Goal: Information Seeking & Learning: Learn about a topic

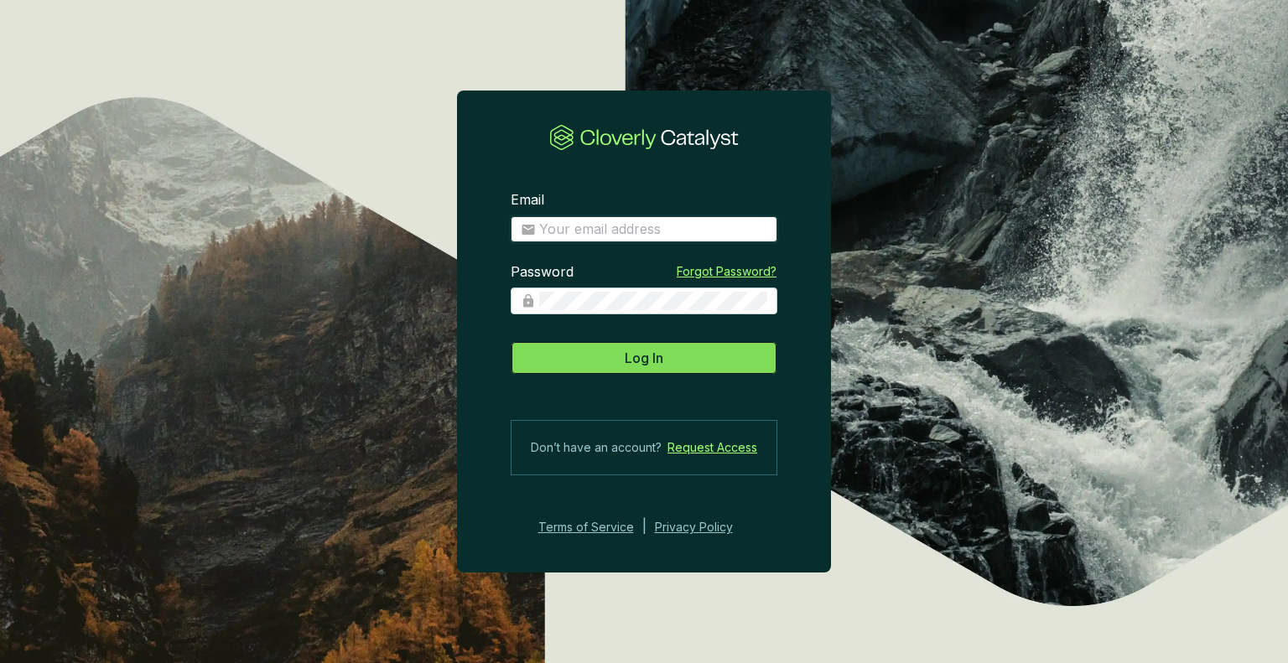
type input "[EMAIL_ADDRESS][DOMAIN_NAME]"
click at [636, 356] on span "Log In" at bounding box center [644, 358] width 39 height 20
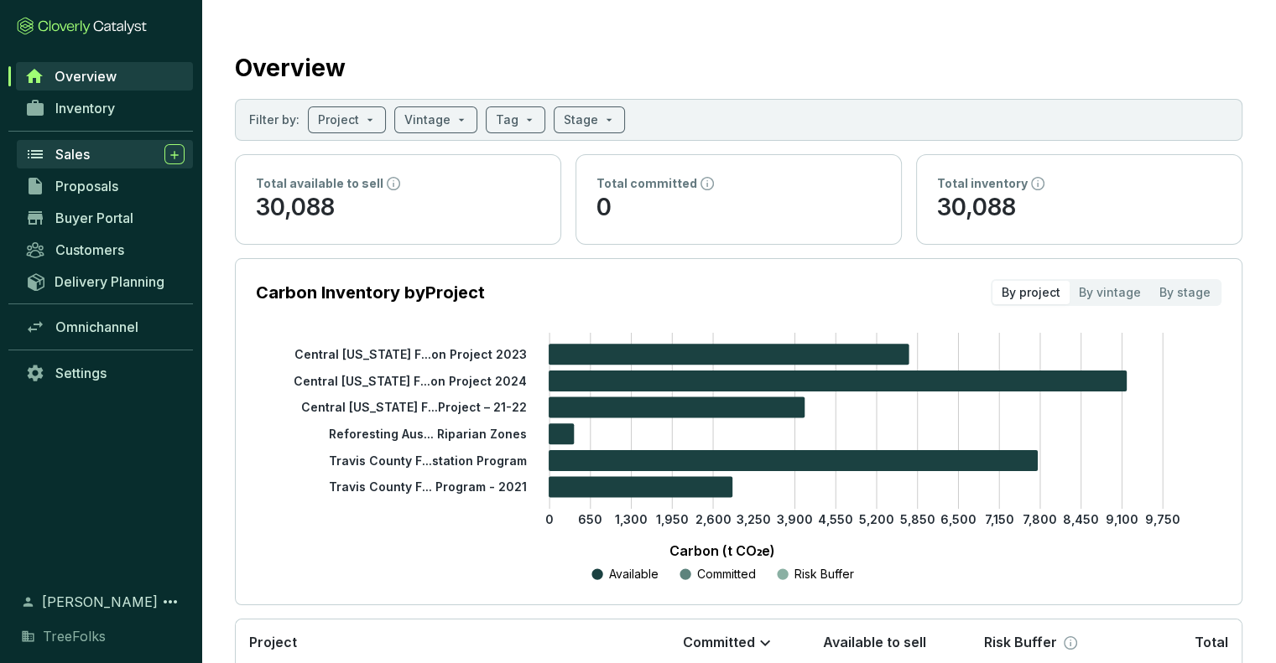
click at [68, 148] on span "Sales" at bounding box center [72, 154] width 34 height 17
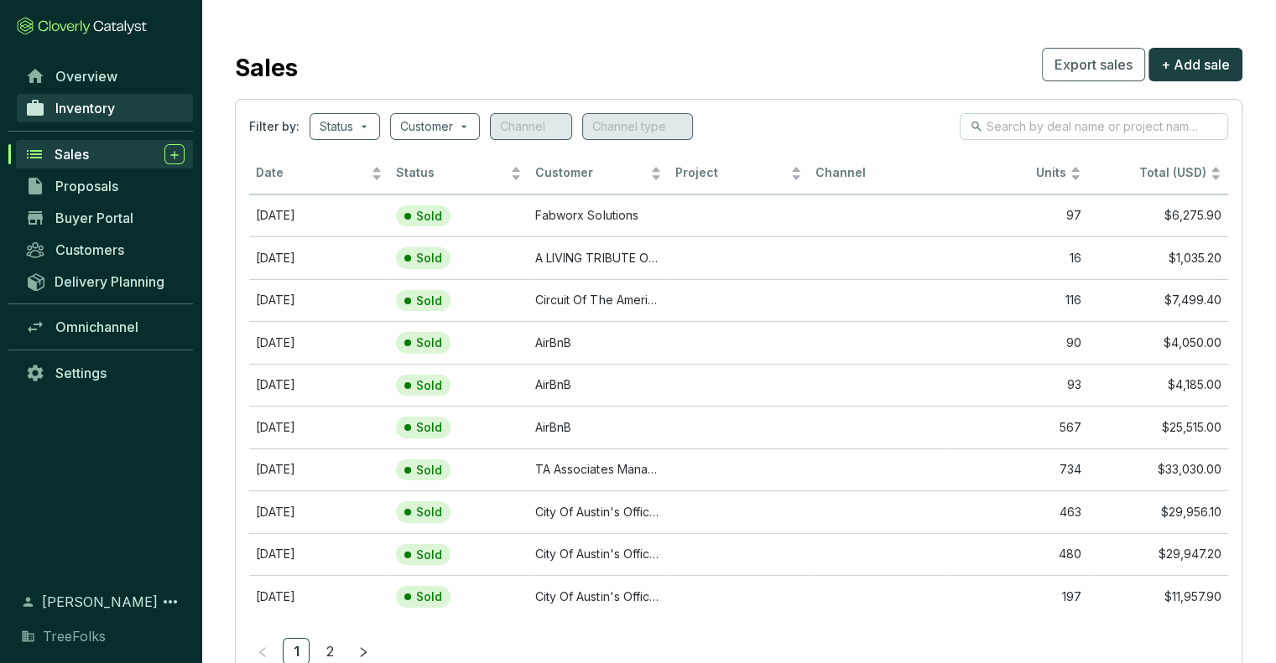
click at [44, 103] on icon at bounding box center [35, 108] width 20 height 20
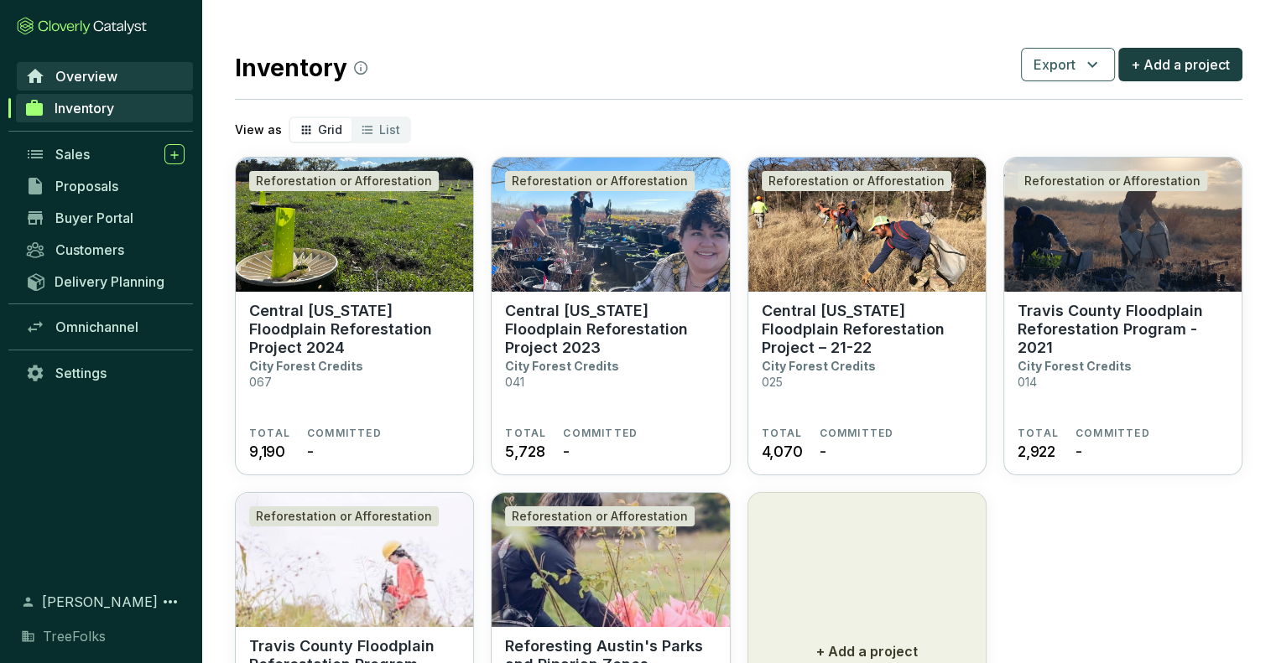
click at [50, 81] on link "Overview" at bounding box center [105, 76] width 176 height 29
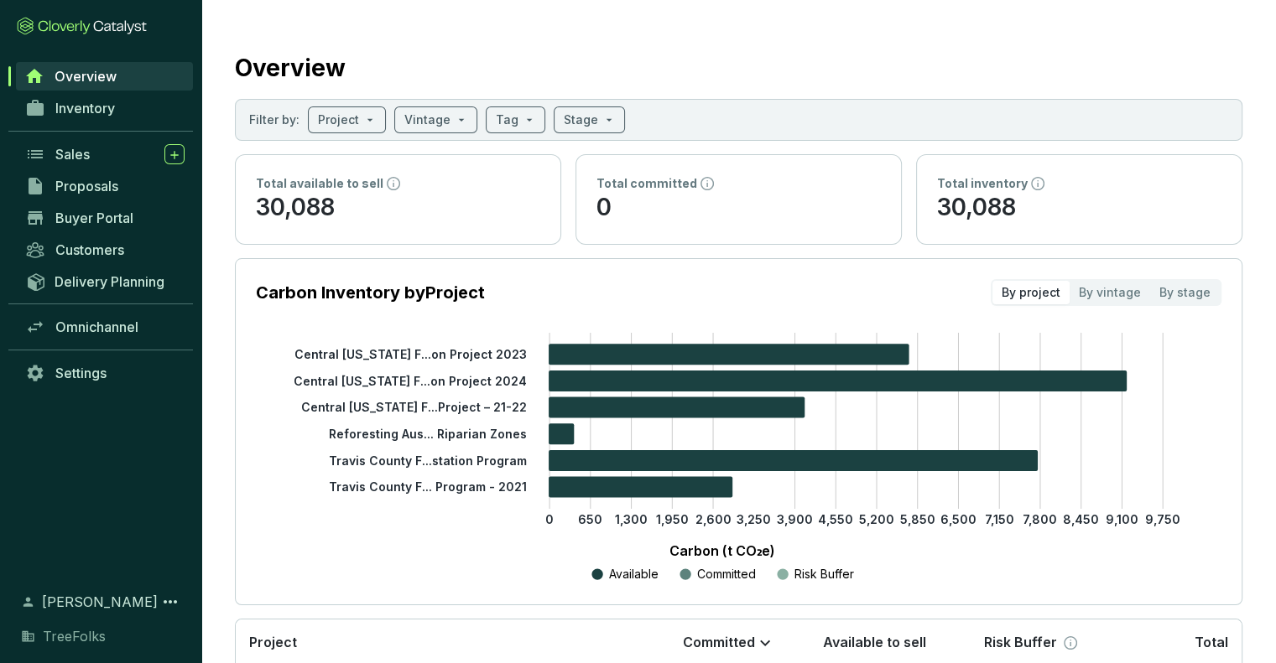
click at [435, 354] on tspan "Central [US_STATE] F...on Project 2023" at bounding box center [410, 354] width 232 height 14
click at [455, 408] on tspan "Central [US_STATE] F...Project – 21-22" at bounding box center [414, 407] width 226 height 14
click at [454, 476] on icon "0 650 1,300 1,950 2,600 3,250 3,900 4,550 5,200 5,850 6,500 7,150 7,800 8,450 9…" at bounding box center [721, 459] width 965 height 252
click at [567, 117] on input "search" at bounding box center [581, 119] width 34 height 25
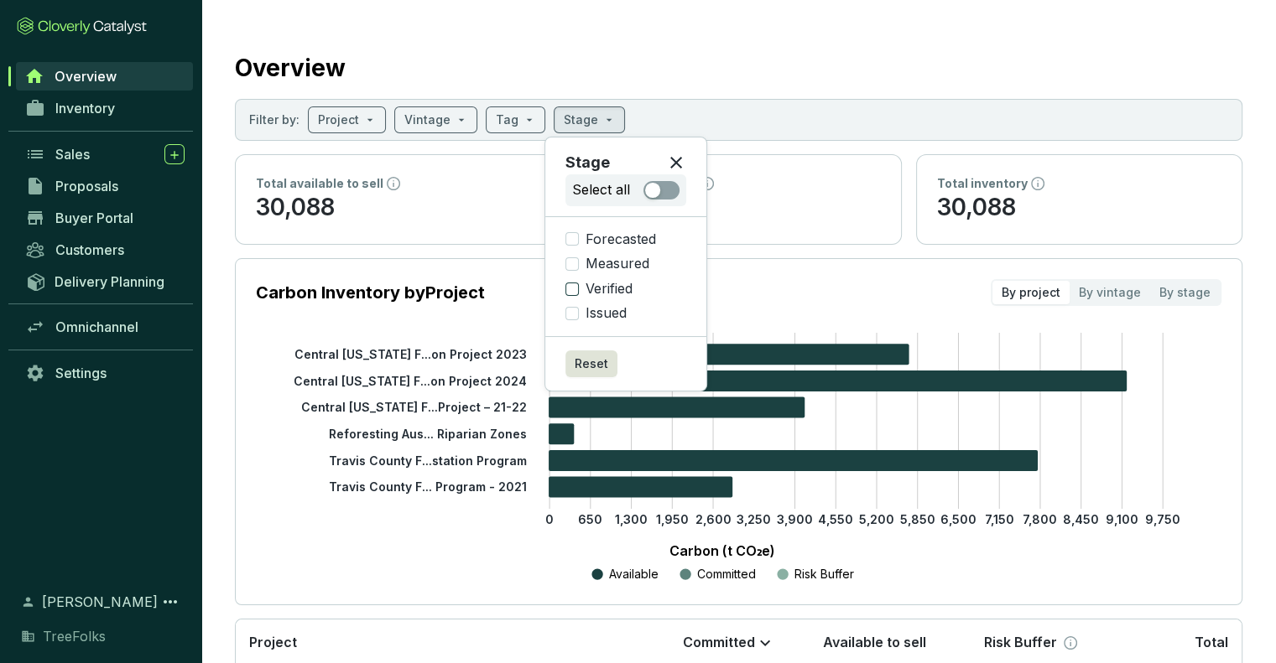
click at [571, 289] on input "Verified" at bounding box center [571, 289] width 13 height 13
checkbox input "true"
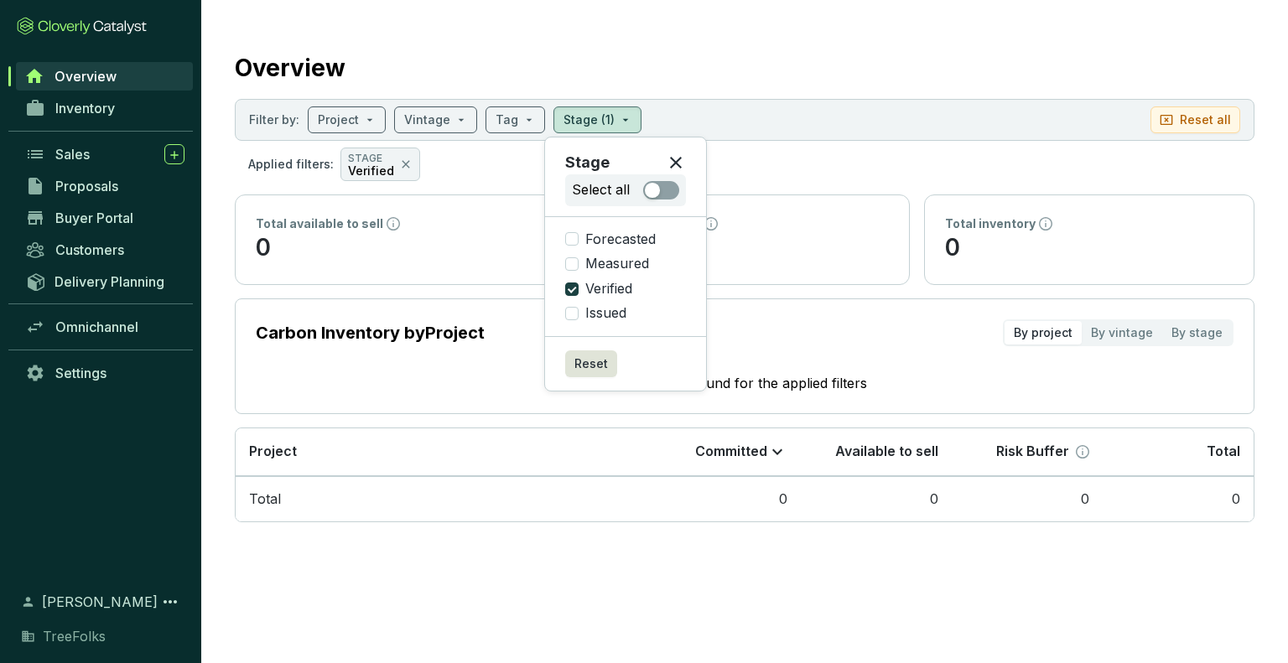
click at [560, 574] on section "Overview Filter by: Project Vintage Tag Stage (1) Reset all Applied filters: ST…" at bounding box center [644, 331] width 1288 height 663
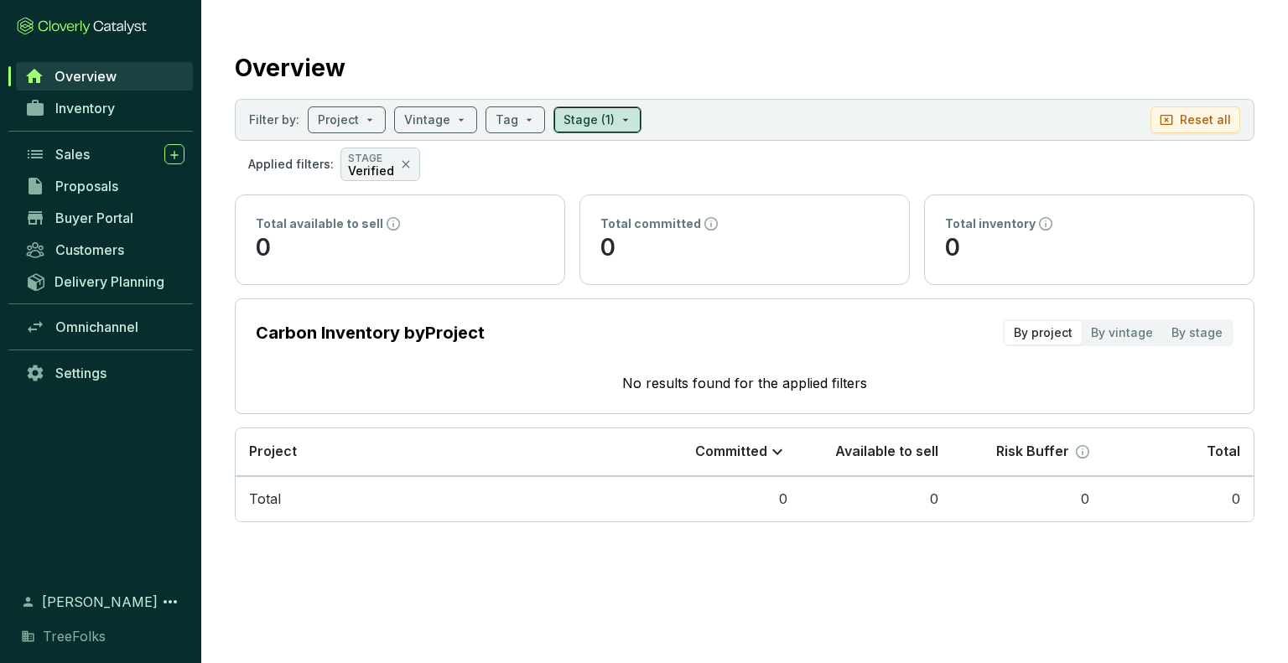
click at [575, 127] on input "search" at bounding box center [589, 119] width 51 height 25
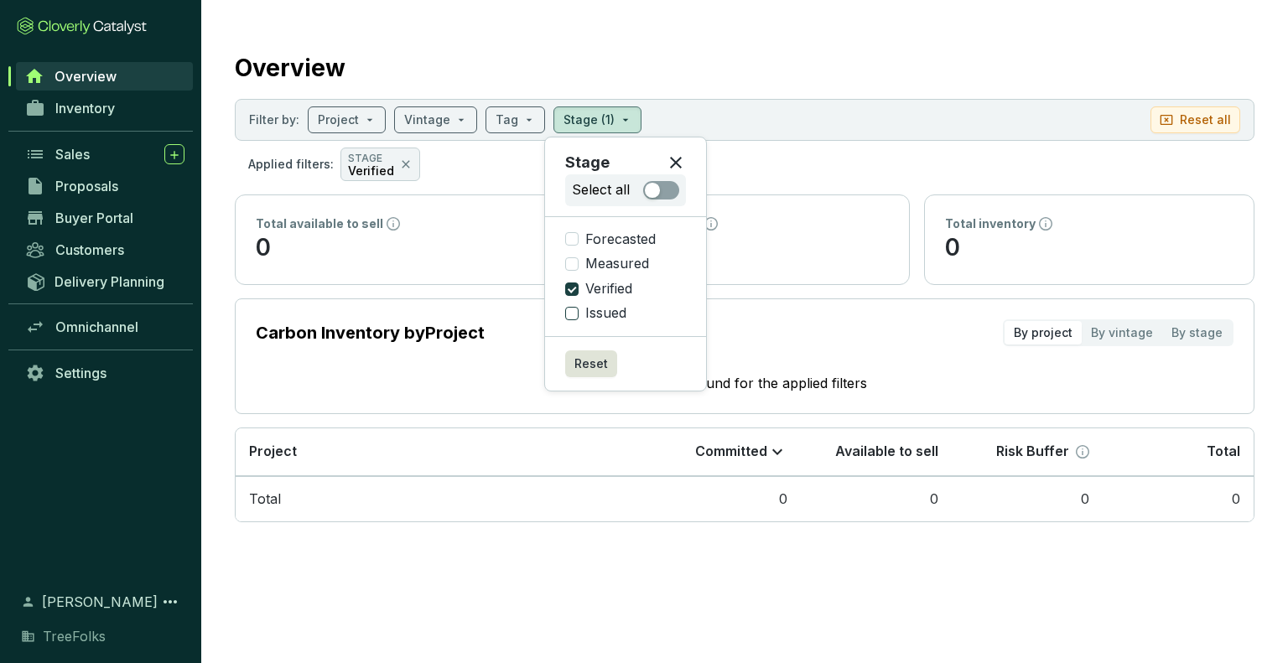
click at [575, 316] on input "Issued" at bounding box center [571, 313] width 13 height 13
checkbox input "true"
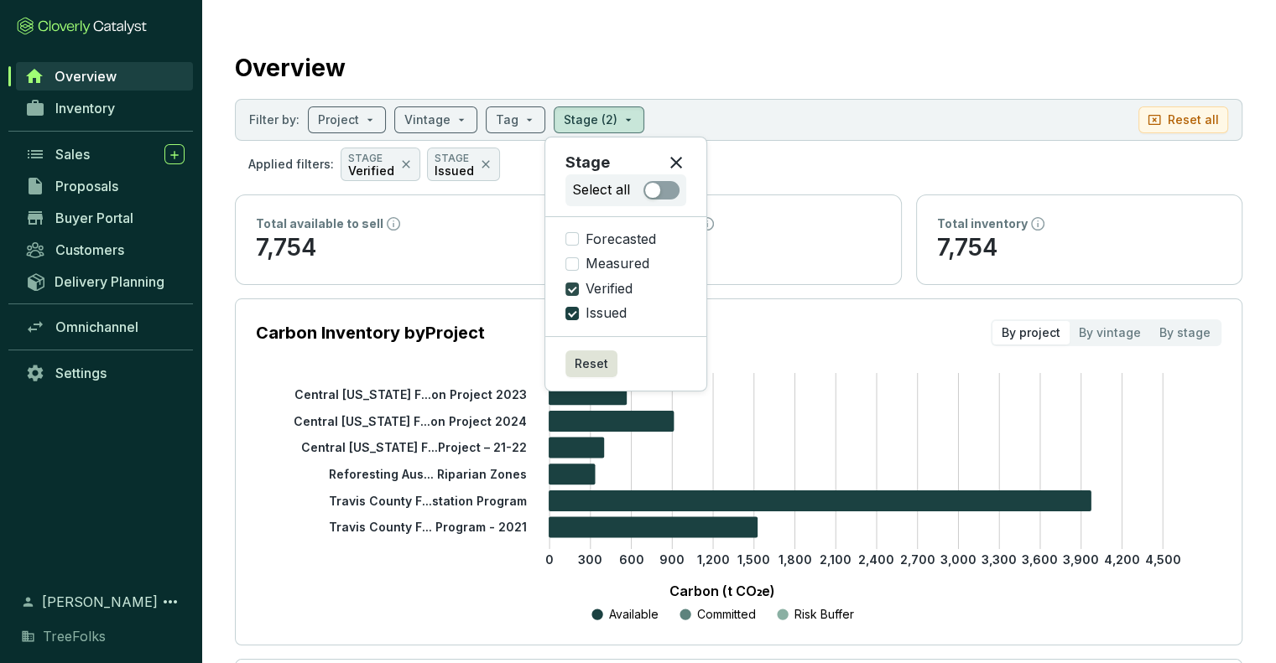
click at [572, 290] on input "Verified" at bounding box center [571, 289] width 13 height 13
checkbox input "false"
click at [440, 633] on section "Carbon Inventory by Project By project By vintage By stage 0 300 600 900 1,200 …" at bounding box center [738, 472] width 1007 height 347
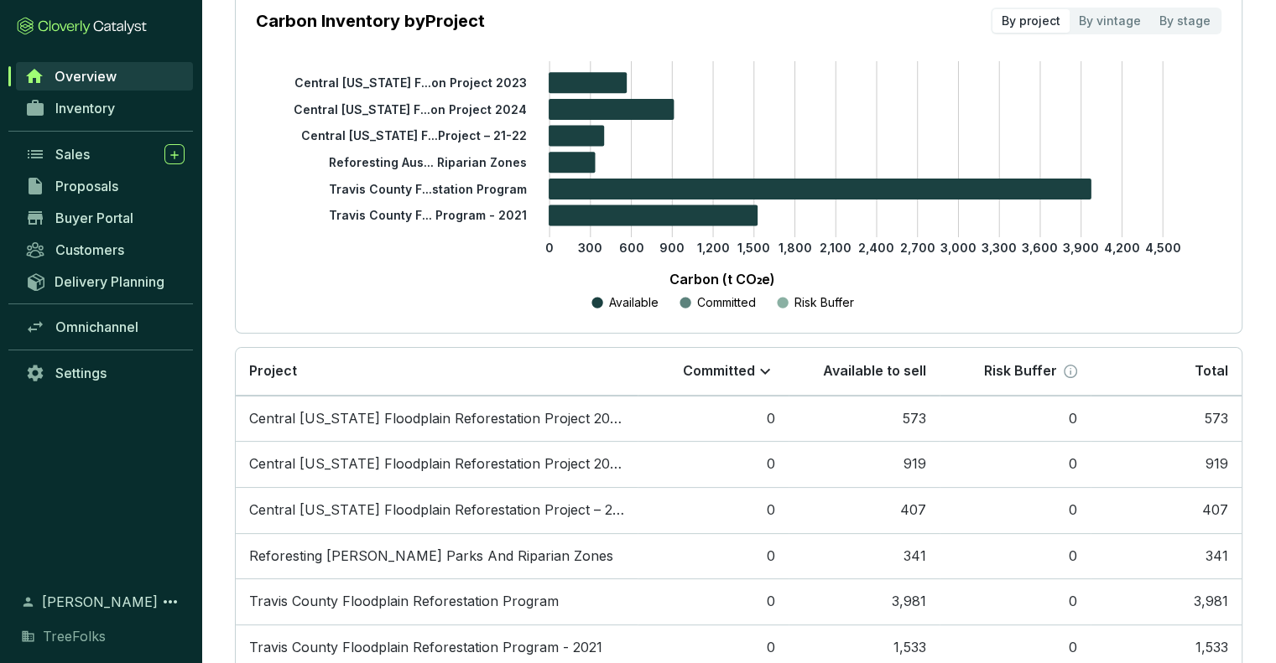
scroll to position [406, 0]
